Goal: Information Seeking & Learning: Learn about a topic

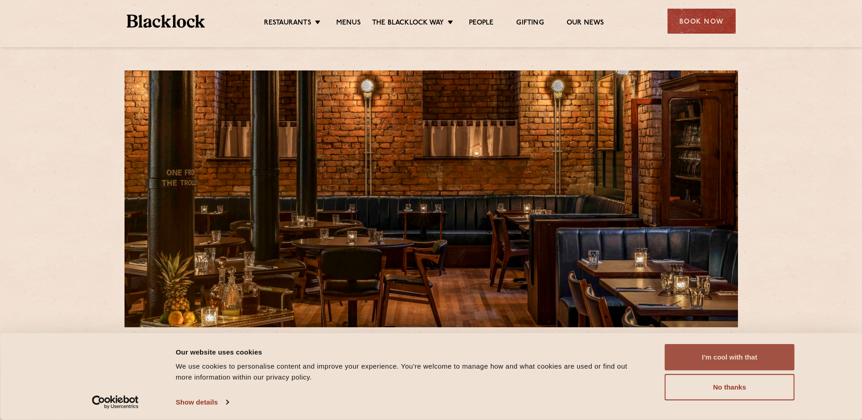
click at [711, 358] on button "I'm cool with that" at bounding box center [730, 357] width 130 height 26
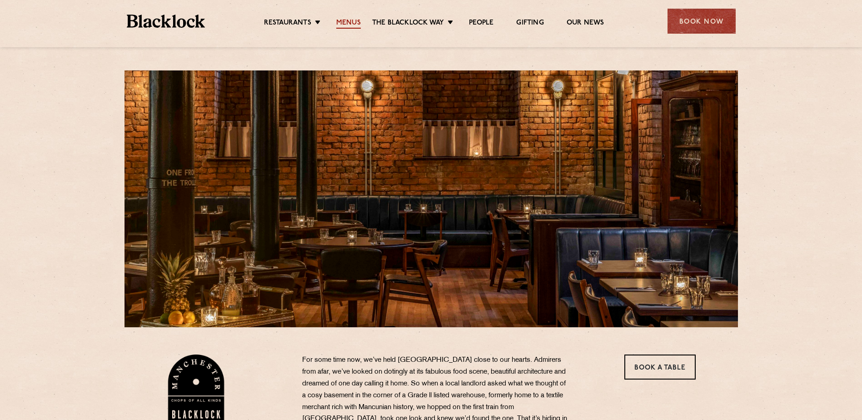
click at [339, 25] on link "Menus" at bounding box center [348, 24] width 25 height 10
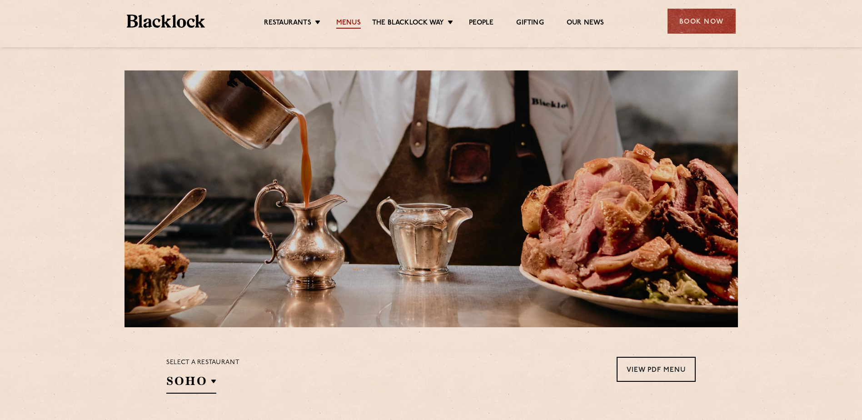
click at [338, 19] on link "Menus" at bounding box center [348, 24] width 25 height 10
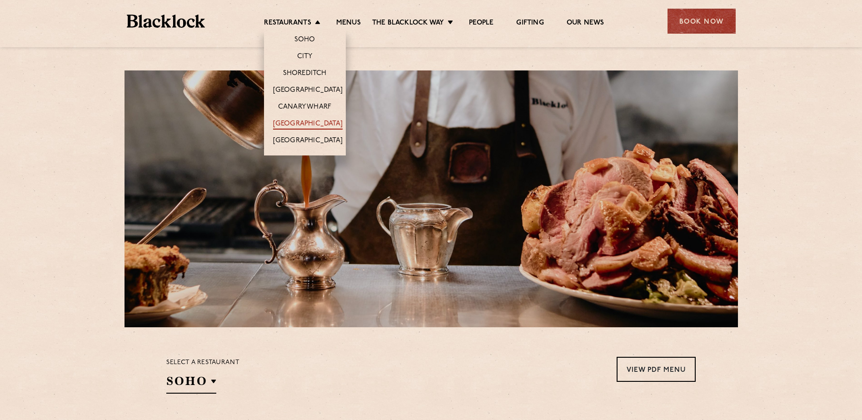
click at [292, 121] on link "[GEOGRAPHIC_DATA]" at bounding box center [308, 124] width 70 height 10
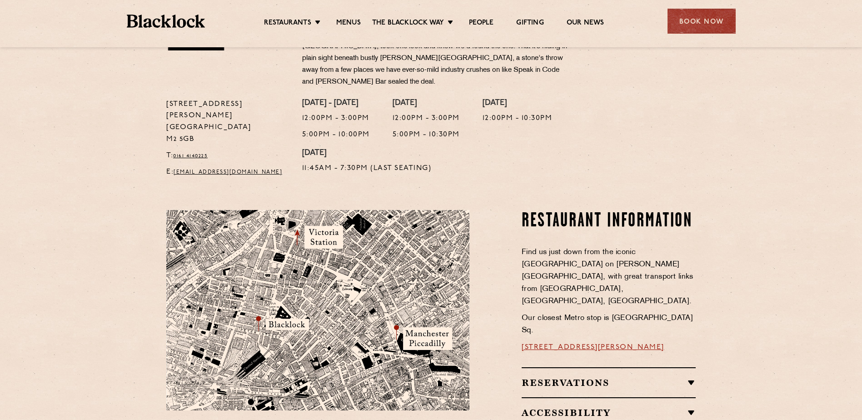
scroll to position [145, 0]
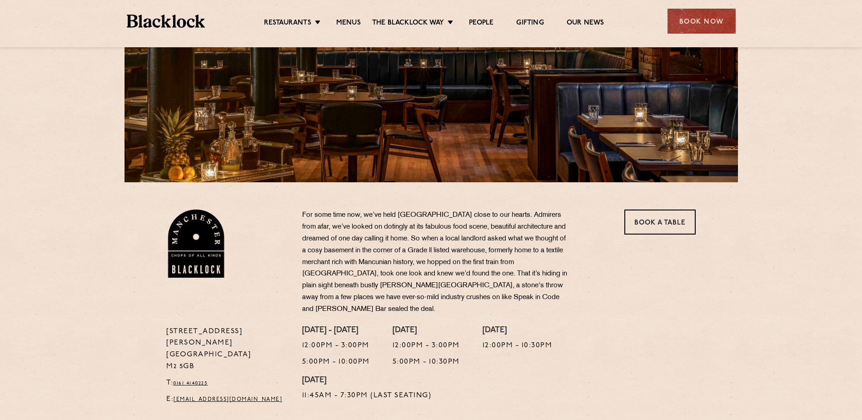
click at [354, 30] on div "Restaurants Soho City Shoreditch Covent Garden Canary Wharf Manchester Birmingh…" at bounding box center [431, 20] width 636 height 40
click at [351, 17] on ul "Restaurants Soho City Shoreditch Covent Garden Canary Wharf Manchester Birmingh…" at bounding box center [434, 21] width 458 height 15
click at [348, 19] on link "Menus" at bounding box center [348, 24] width 25 height 10
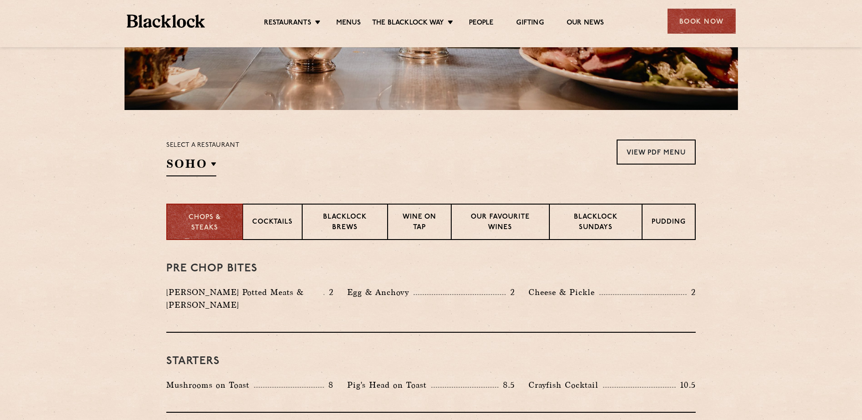
scroll to position [273, 0]
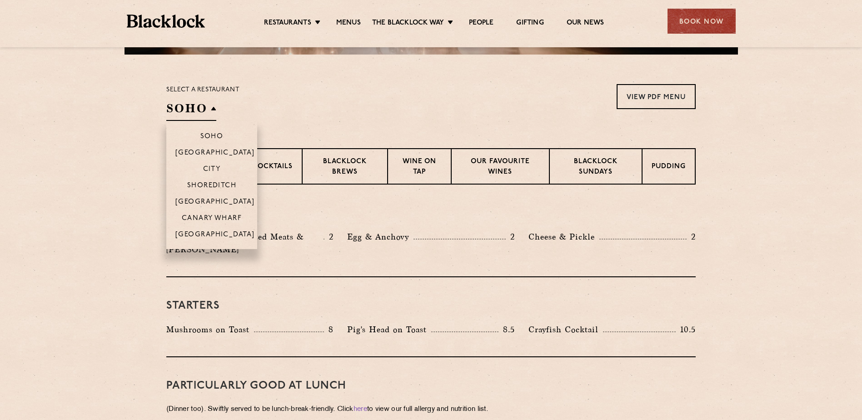
click at [199, 117] on h2 "SOHO" at bounding box center [191, 110] width 50 height 20
click at [206, 233] on p "[GEOGRAPHIC_DATA]" at bounding box center [215, 235] width 80 height 9
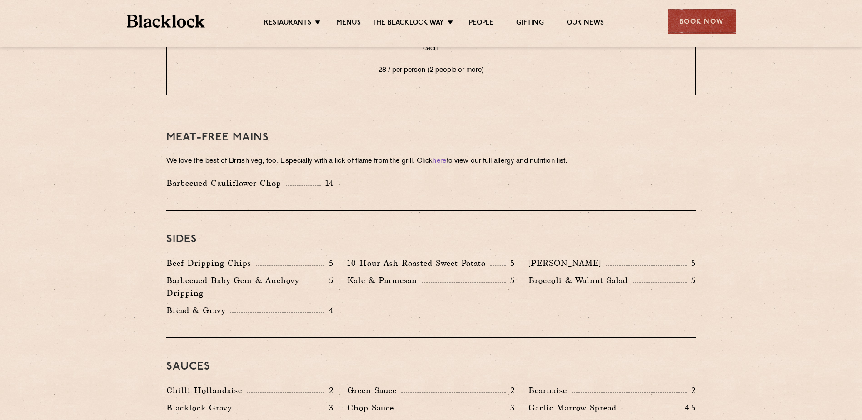
scroll to position [1272, 0]
